Goal: Task Accomplishment & Management: Complete application form

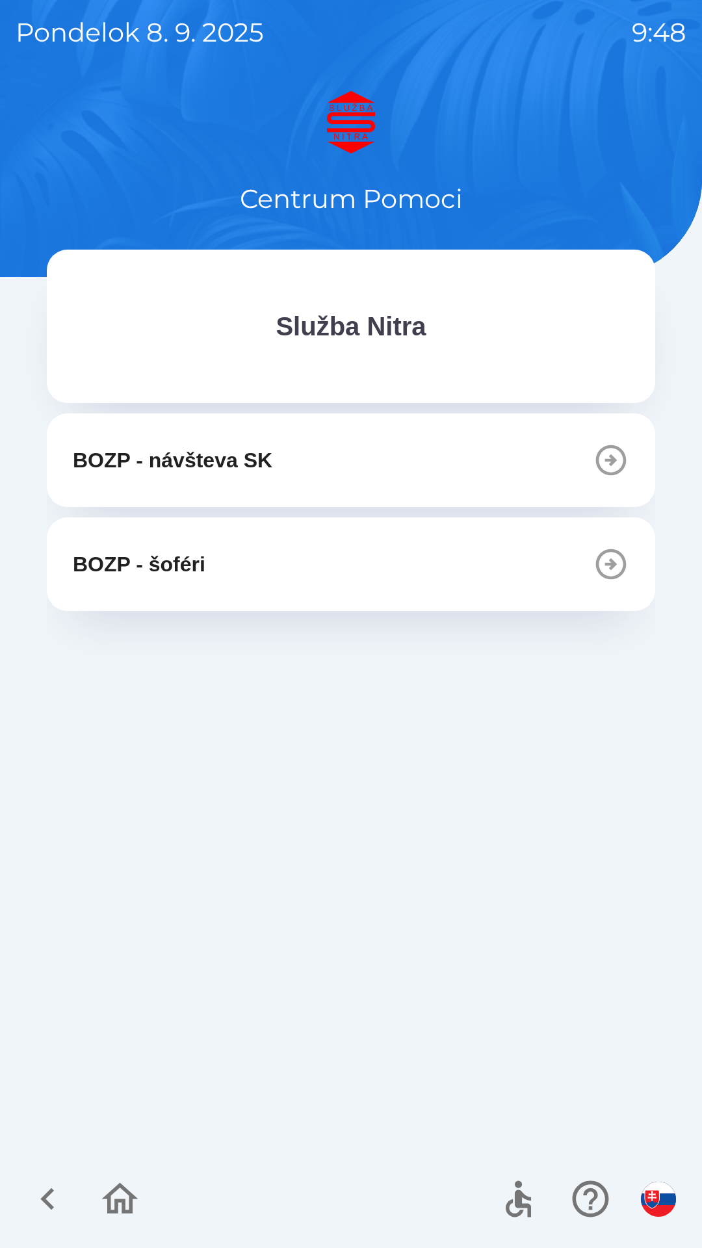
click at [601, 569] on icon "button" at bounding box center [611, 564] width 36 height 36
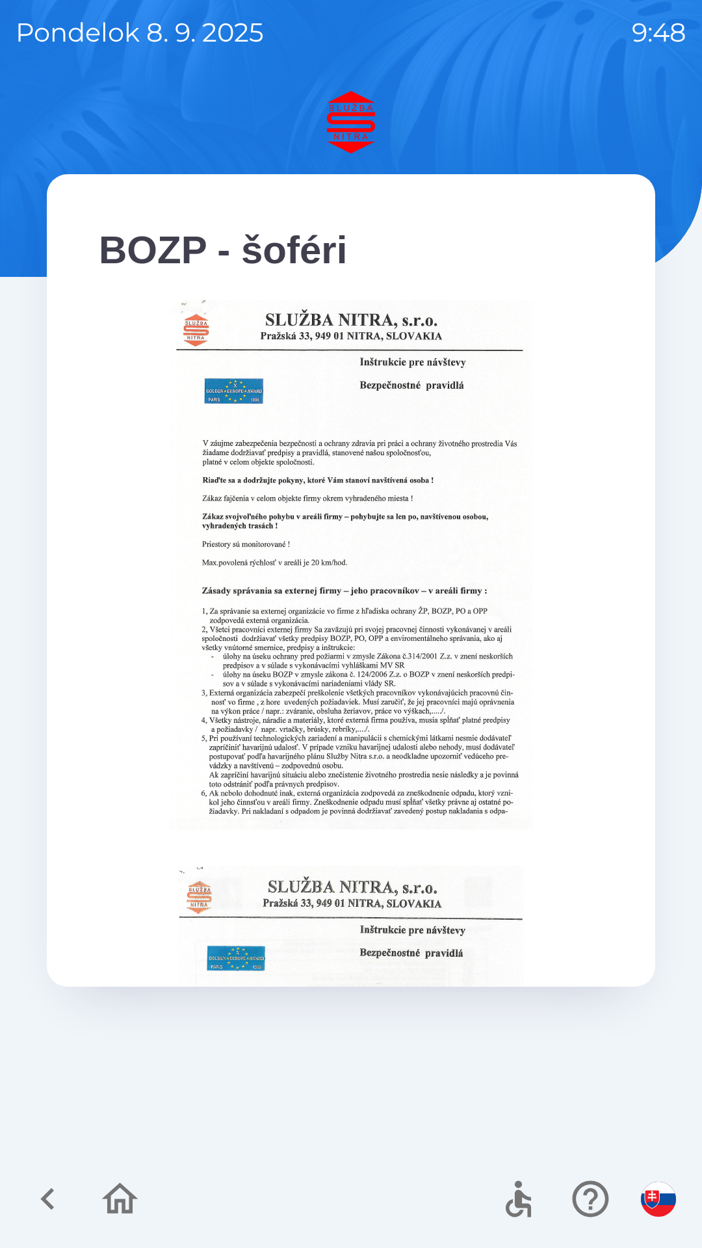
click at [49, 1186] on icon "button" at bounding box center [48, 1199] width 44 height 44
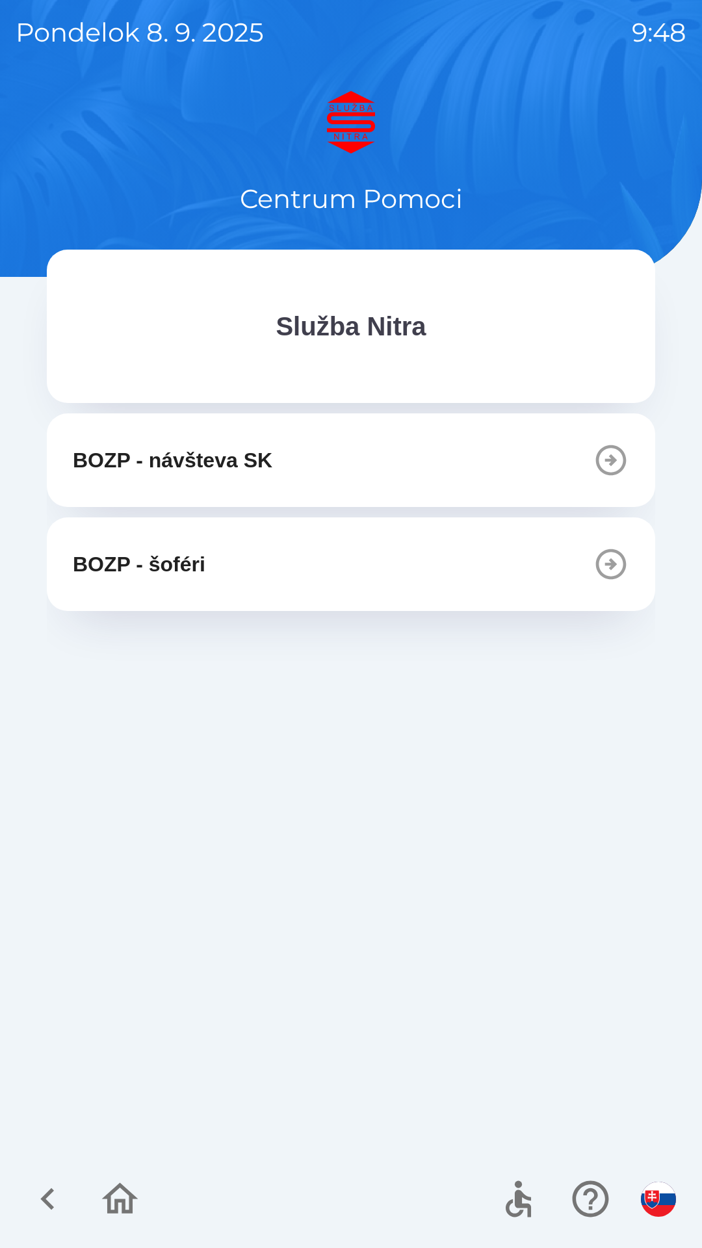
click at [51, 1207] on icon "button" at bounding box center [47, 1199] width 14 height 22
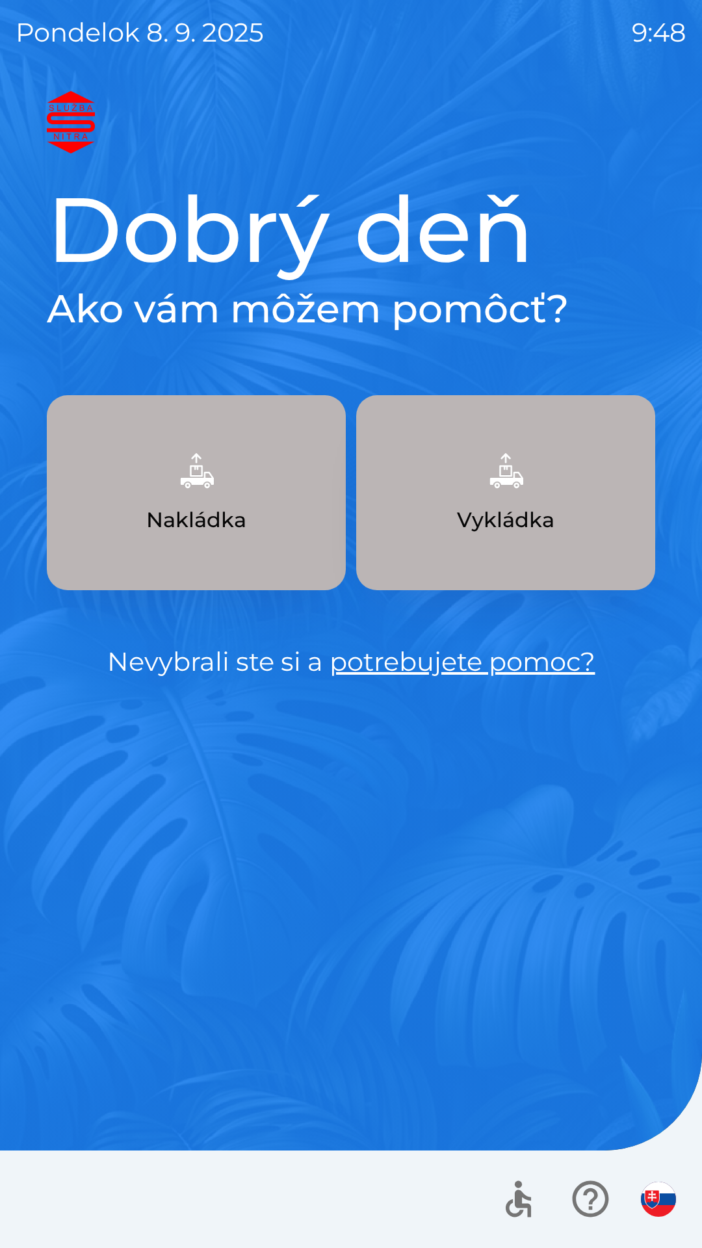
click at [263, 525] on button "Nakládka" at bounding box center [196, 492] width 299 height 195
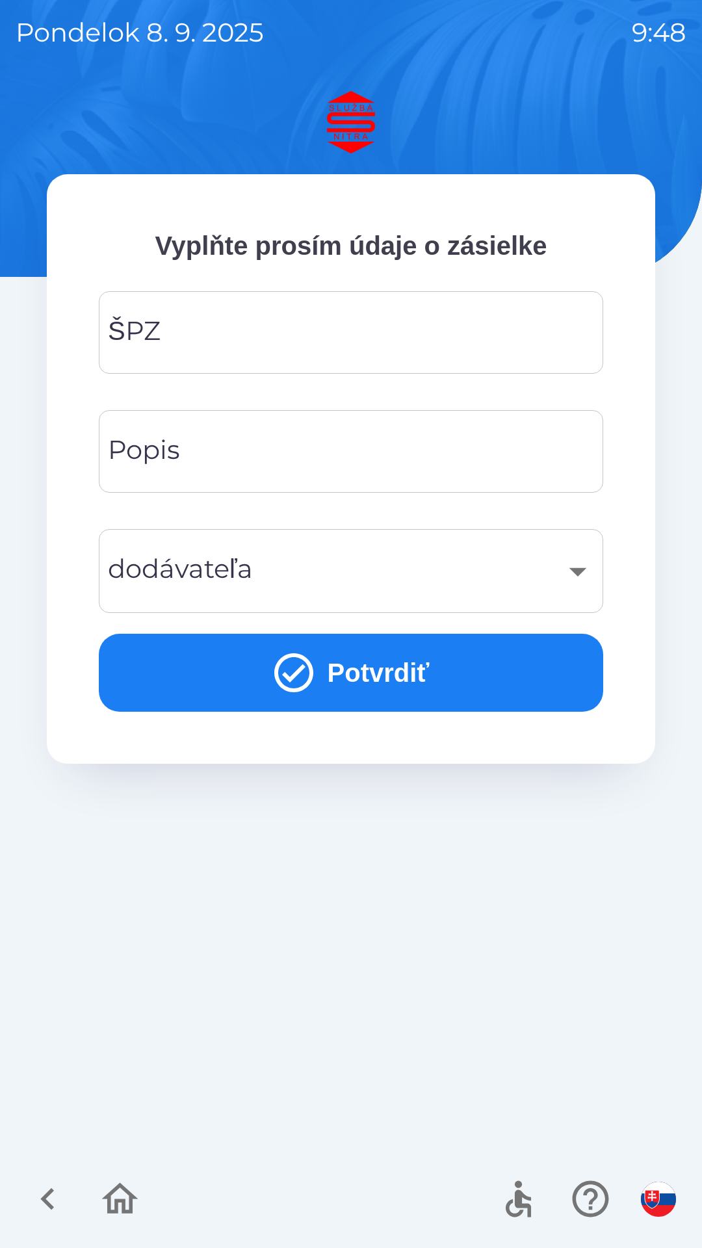
click at [270, 317] on input "ŠPZ" at bounding box center [350, 332] width 473 height 51
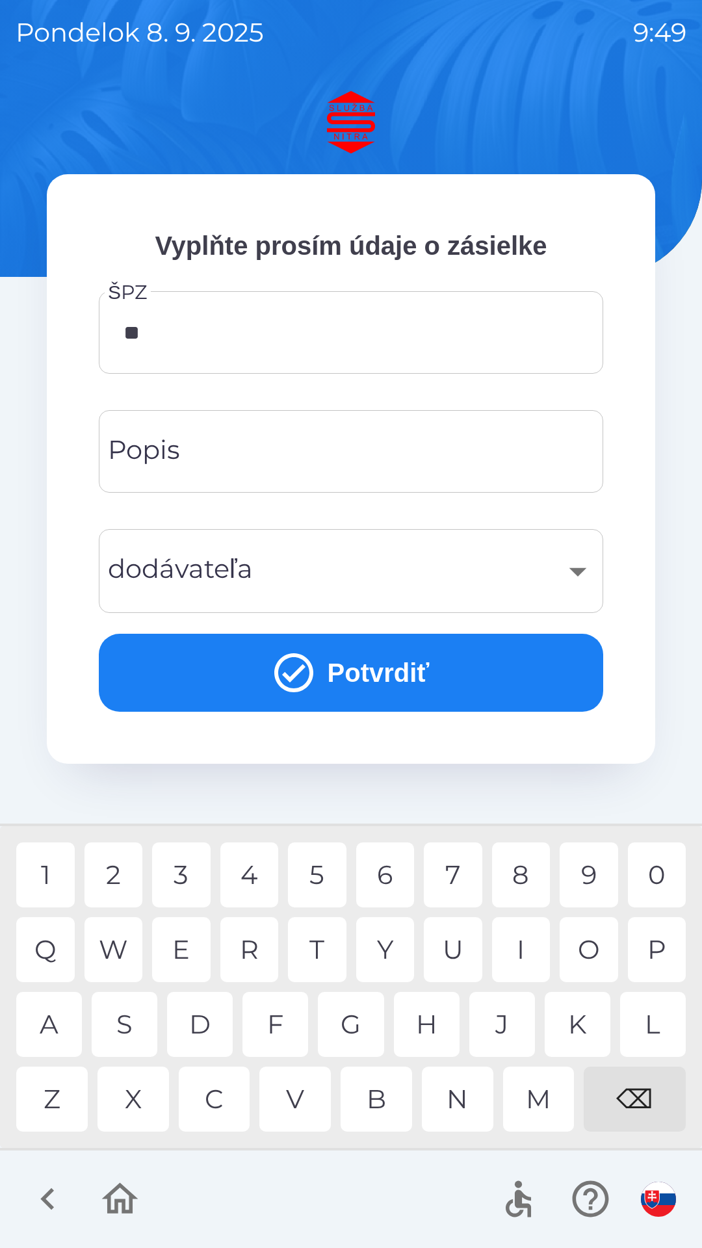
click at [57, 1029] on div "A" at bounding box center [49, 1024] width 66 height 65
click at [588, 872] on div "9" at bounding box center [589, 875] width 59 height 65
type input "*******"
click at [239, 457] on input "Popis" at bounding box center [350, 451] width 473 height 51
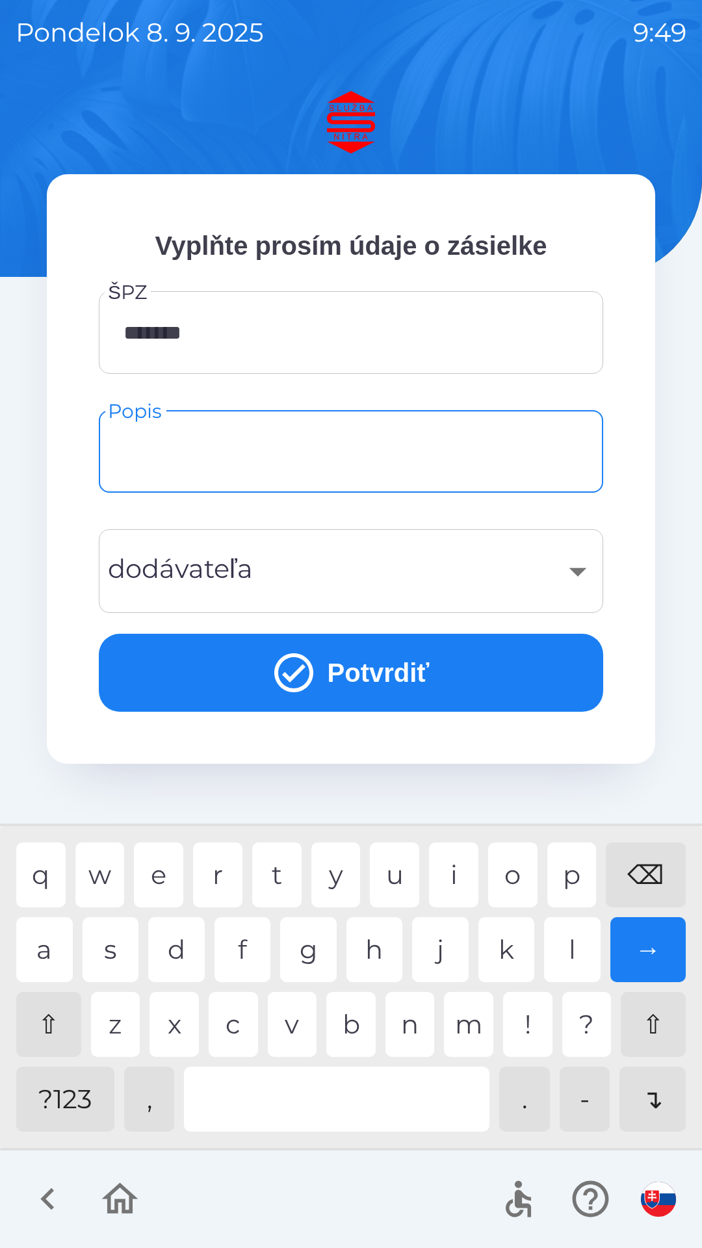
click at [38, 1189] on icon "button" at bounding box center [48, 1199] width 44 height 44
click at [60, 1205] on div at bounding box center [351, 1200] width 702 height 98
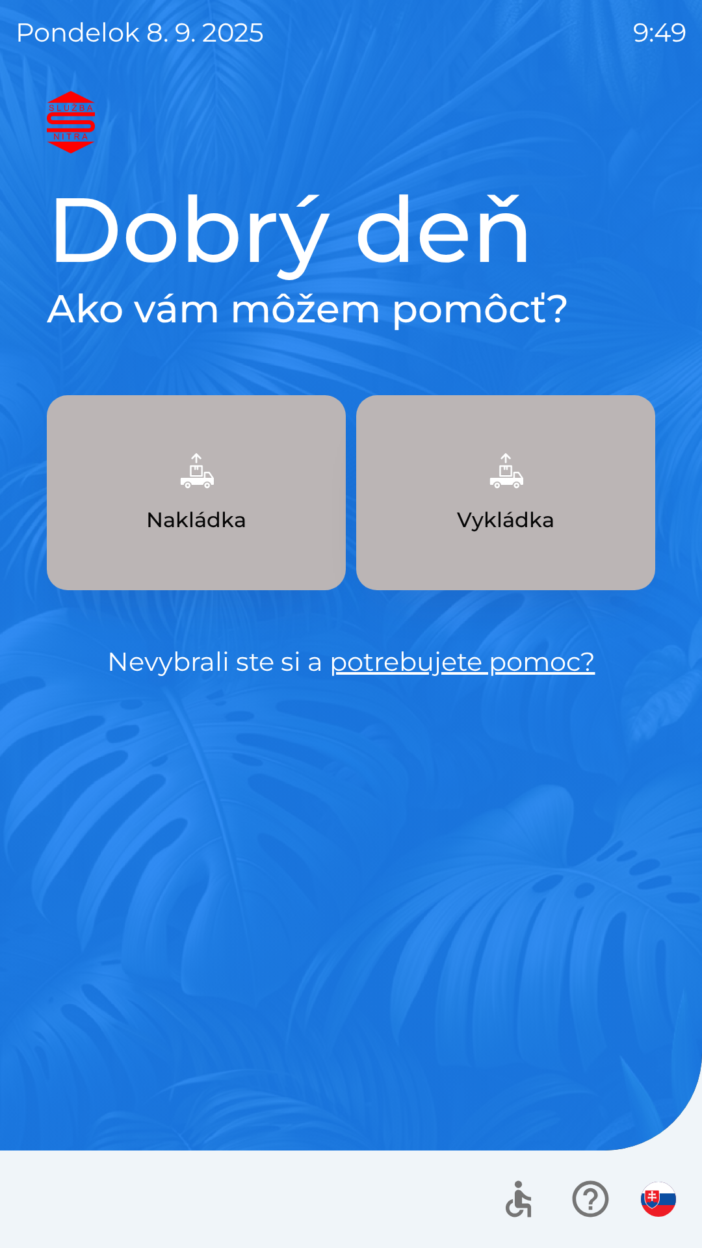
click at [40, 1207] on div at bounding box center [351, 1200] width 702 height 98
click at [43, 1194] on div at bounding box center [351, 1200] width 702 height 98
click at [36, 1199] on div at bounding box center [351, 1200] width 702 height 98
click at [42, 1206] on div at bounding box center [351, 1200] width 702 height 98
click at [39, 1213] on div at bounding box center [351, 1200] width 702 height 98
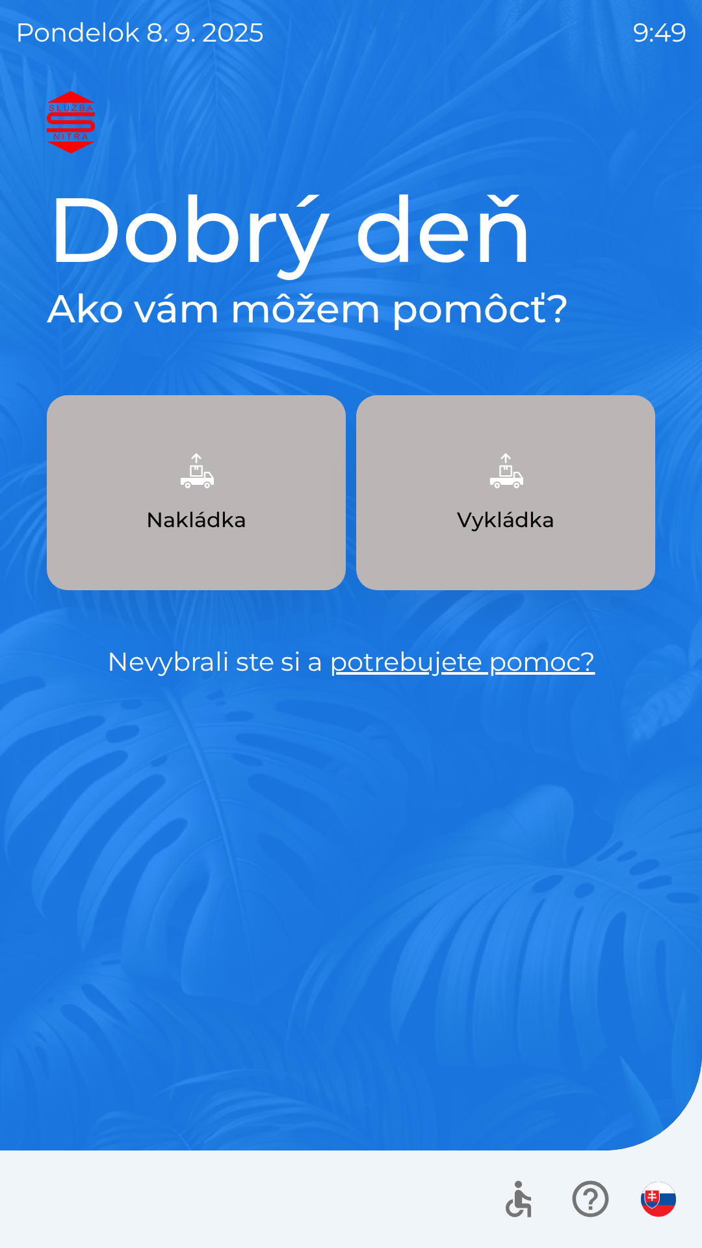
click at [41, 1220] on div at bounding box center [351, 1200] width 702 height 98
